Goal: Navigation & Orientation: Find specific page/section

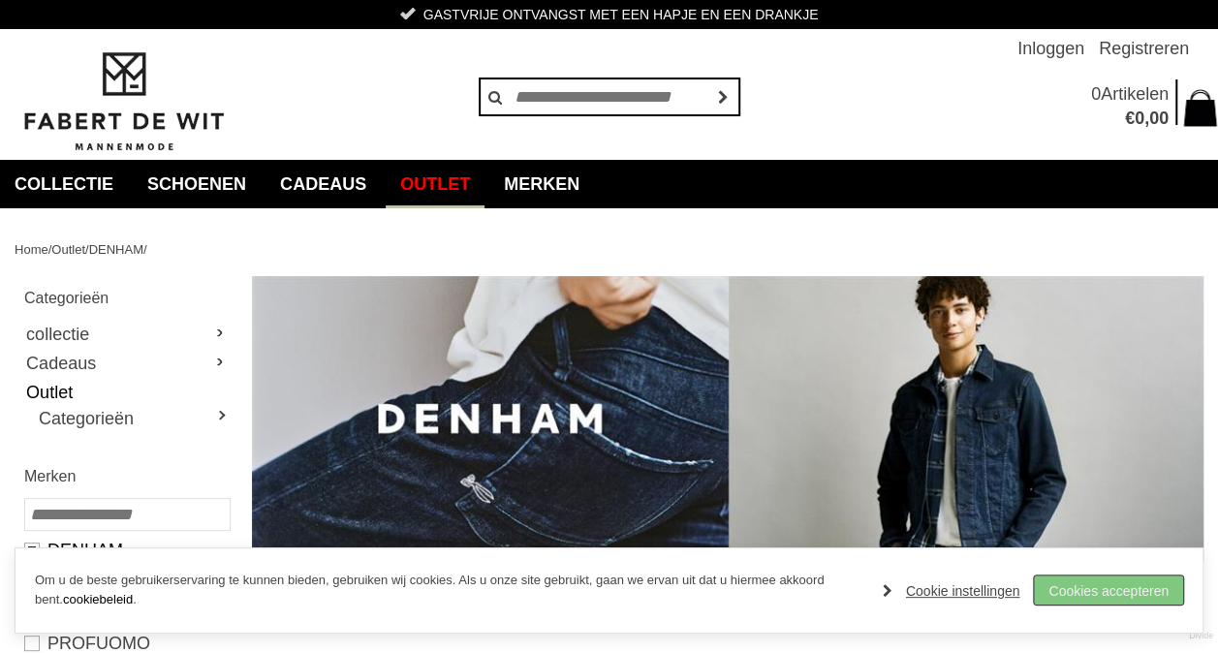
click at [1076, 599] on link "Cookies accepteren" at bounding box center [1108, 590] width 149 height 29
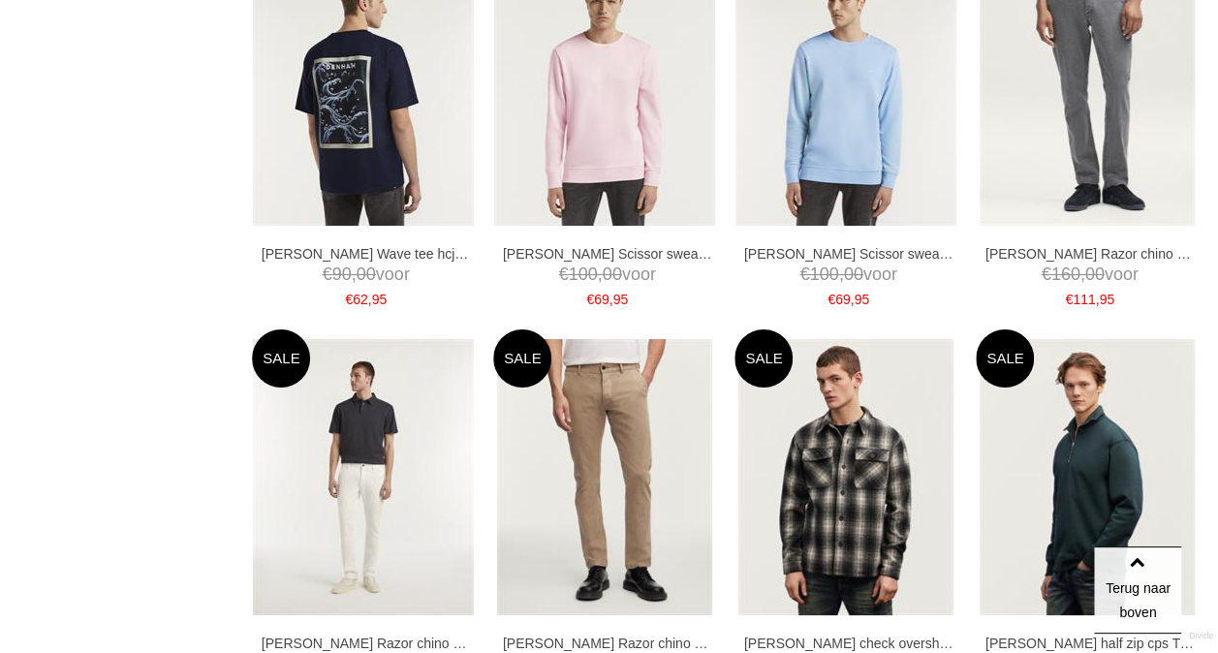
scroll to position [3876, 0]
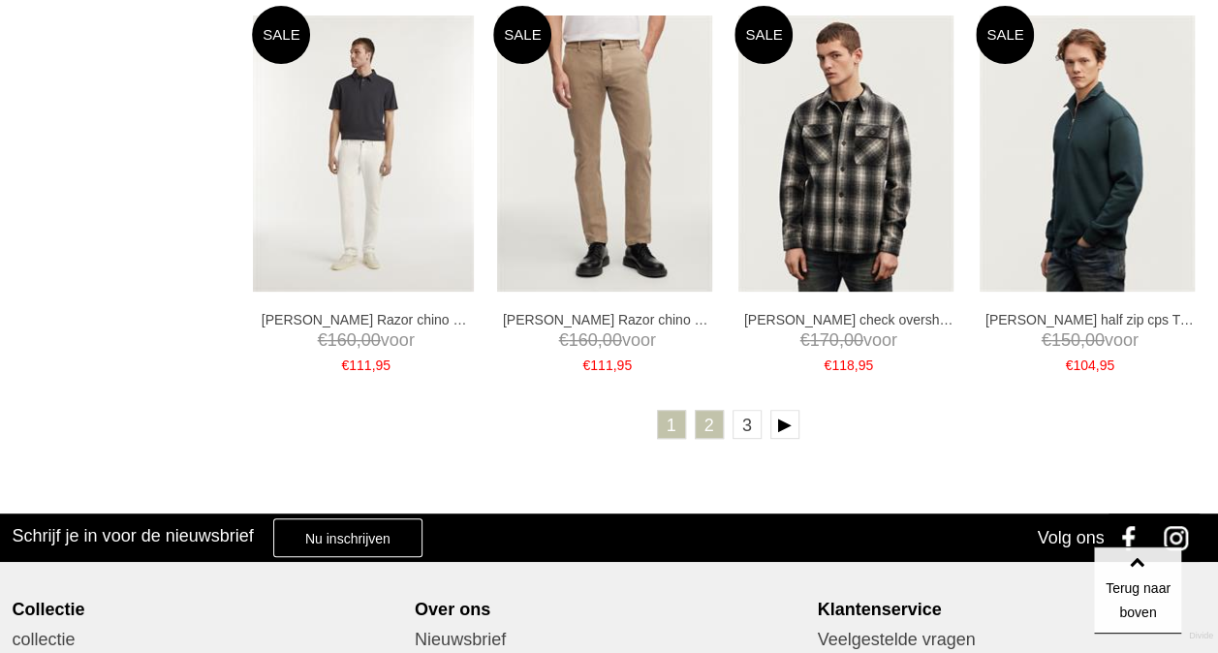
click at [708, 434] on link "2" at bounding box center [709, 424] width 29 height 29
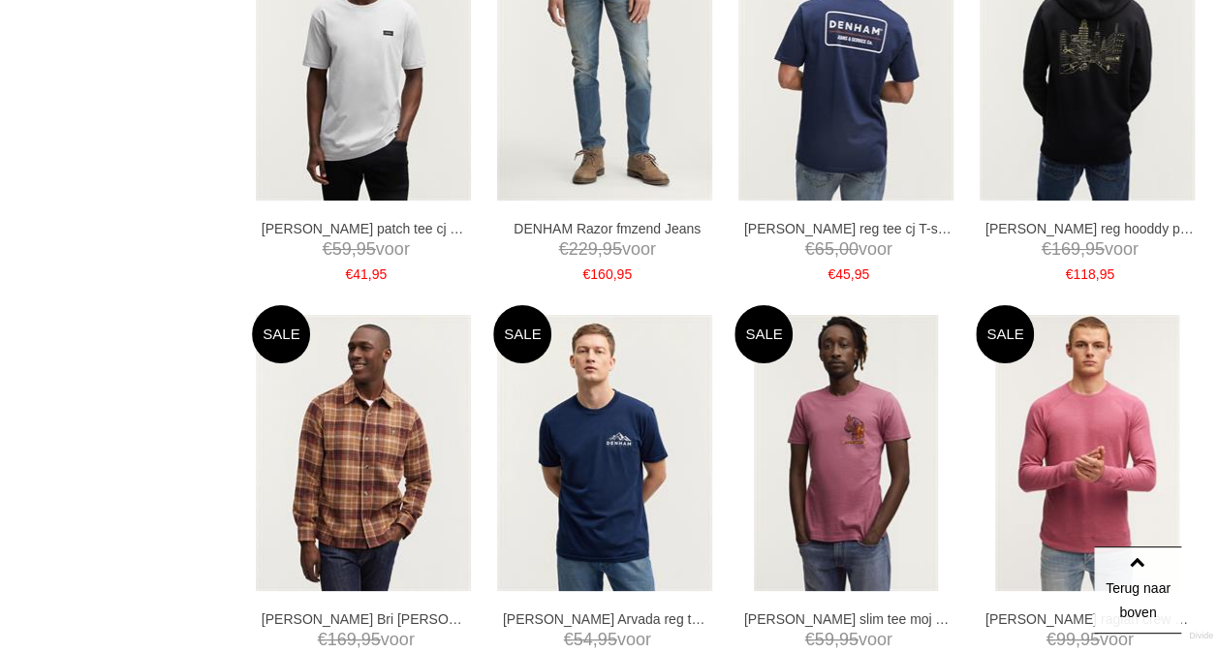
scroll to position [3876, 0]
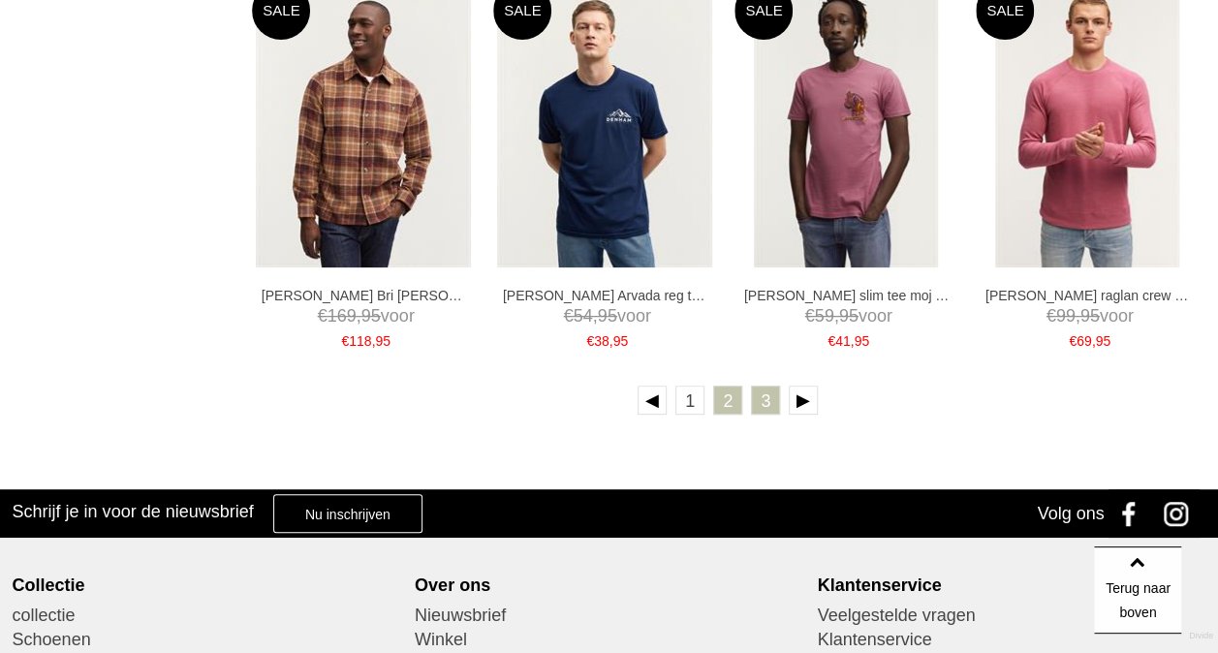
click at [763, 408] on link "3" at bounding box center [765, 400] width 29 height 29
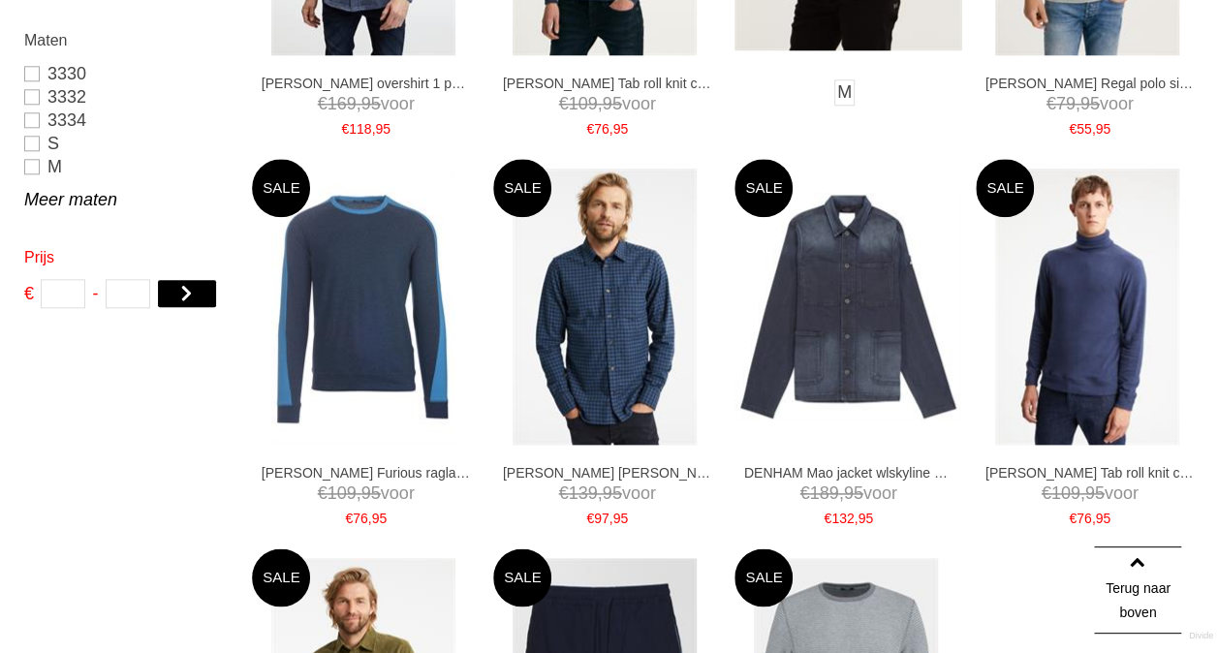
scroll to position [1292, 0]
